Goal: Transaction & Acquisition: Subscribe to service/newsletter

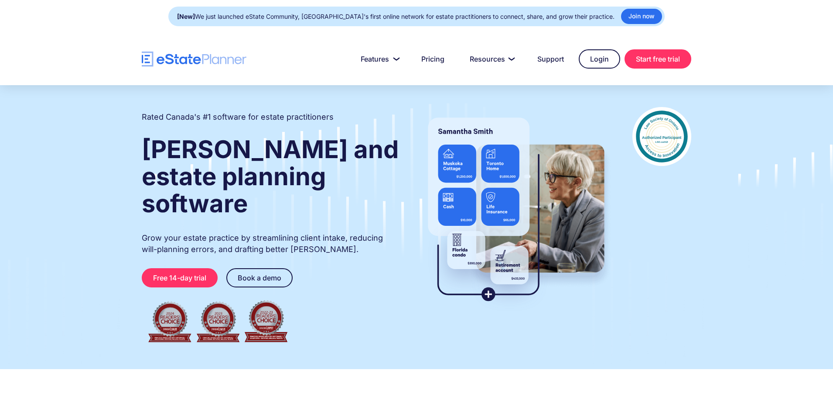
click at [195, 15] on strong "[New]" at bounding box center [186, 16] width 18 height 7
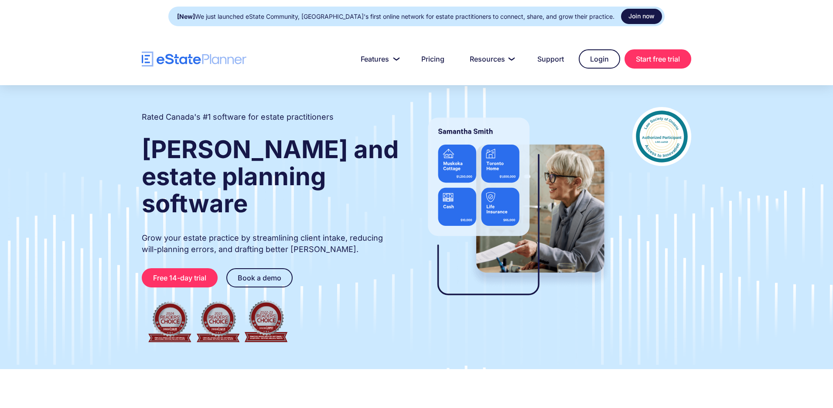
click at [627, 12] on link "Join now" at bounding box center [641, 16] width 41 height 15
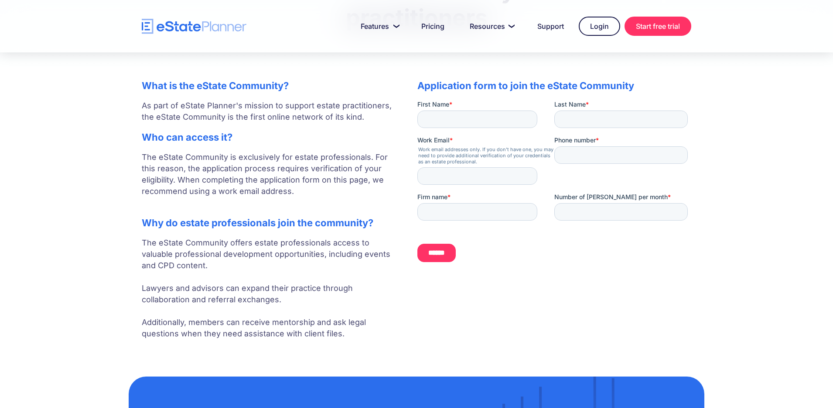
scroll to position [125, 0]
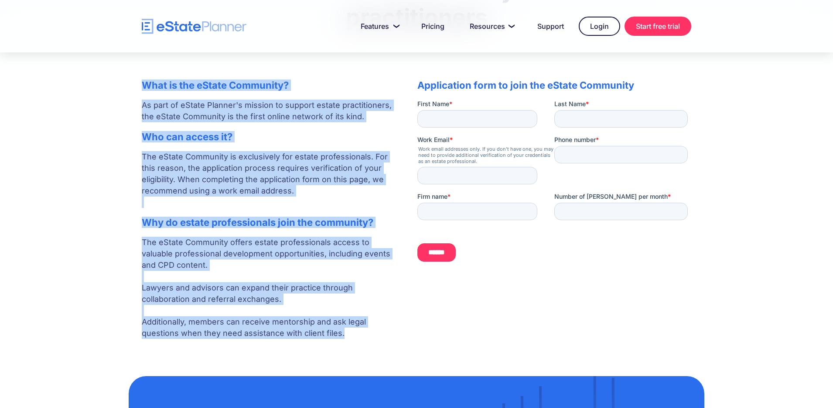
drag, startPoint x: 143, startPoint y: 82, endPoint x: 352, endPoint y: 337, distance: 329.2
click at [352, 337] on div "What is the eState Community? As part of eState Planner's mission to support es…" at bounding box center [271, 207] width 258 height 272
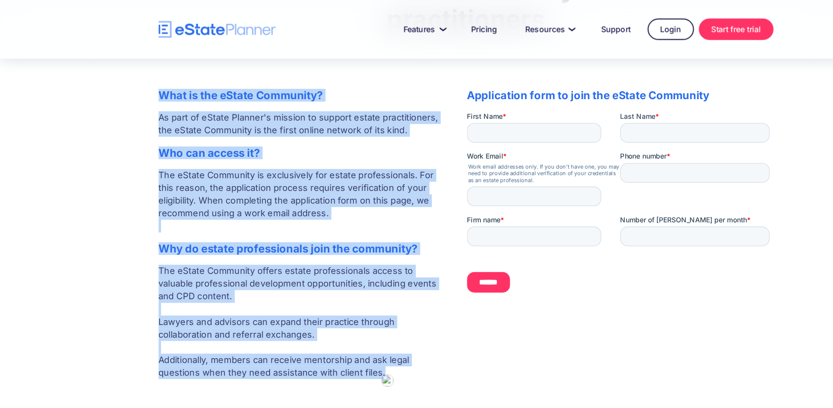
click at [352, 337] on p "The eState Community offers estate professionals access to valuable professiona…" at bounding box center [271, 288] width 258 height 102
